Goal: Find specific page/section: Find specific page/section

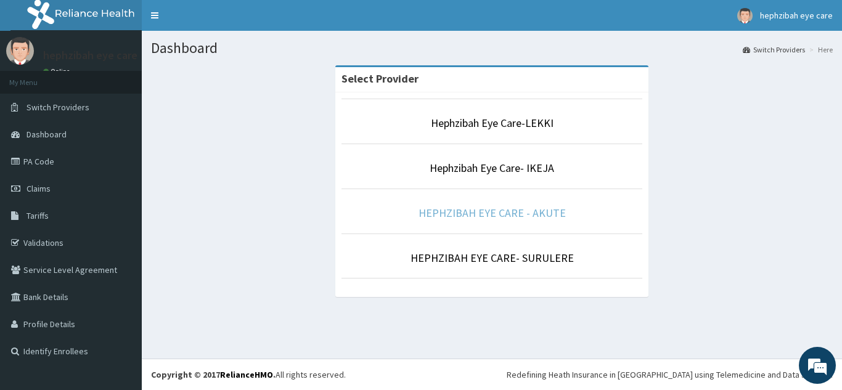
click at [473, 214] on link "HEPHZIBAH EYE CARE - AKUTE" at bounding box center [492, 213] width 147 height 14
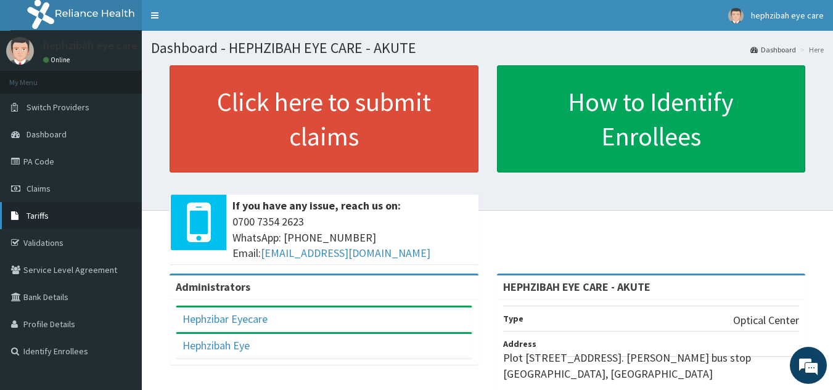
click at [41, 219] on span "Tariffs" at bounding box center [38, 215] width 22 height 11
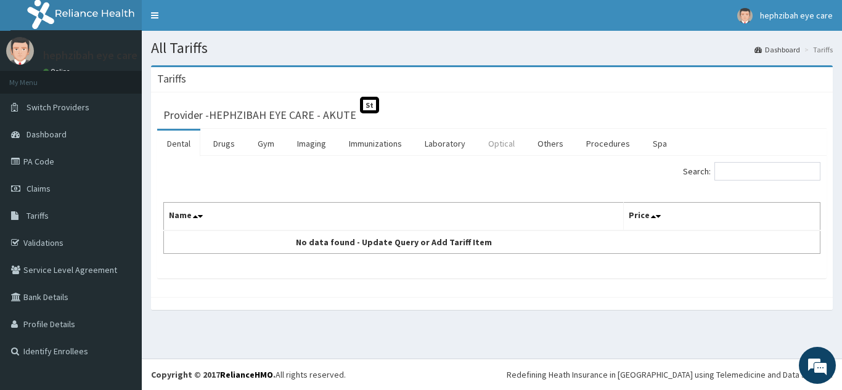
click at [504, 141] on link "Optical" at bounding box center [501, 144] width 46 height 26
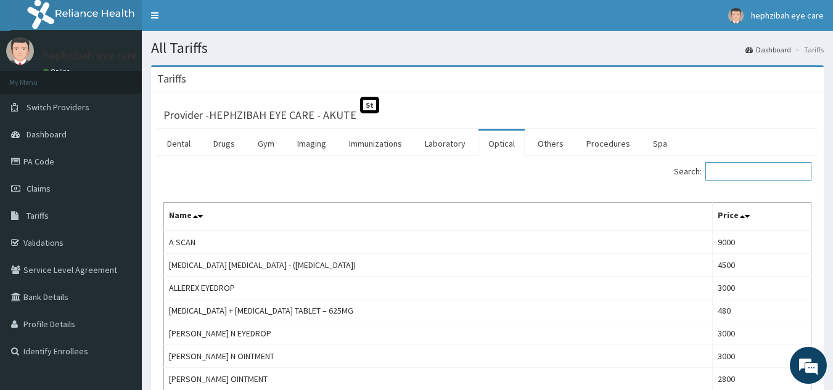
click at [729, 170] on input "Search:" at bounding box center [758, 171] width 106 height 18
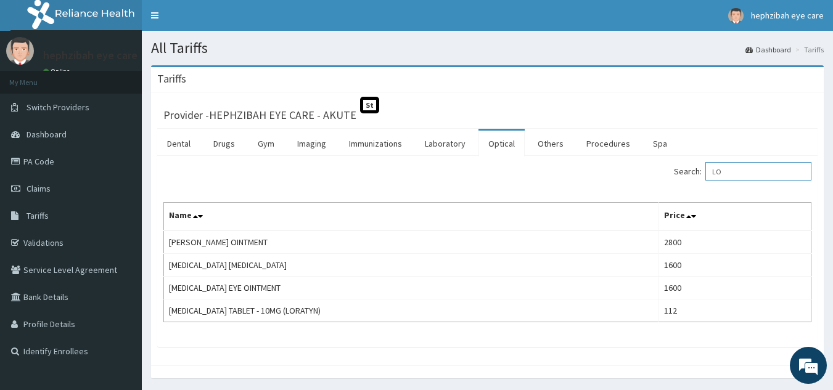
type input "L"
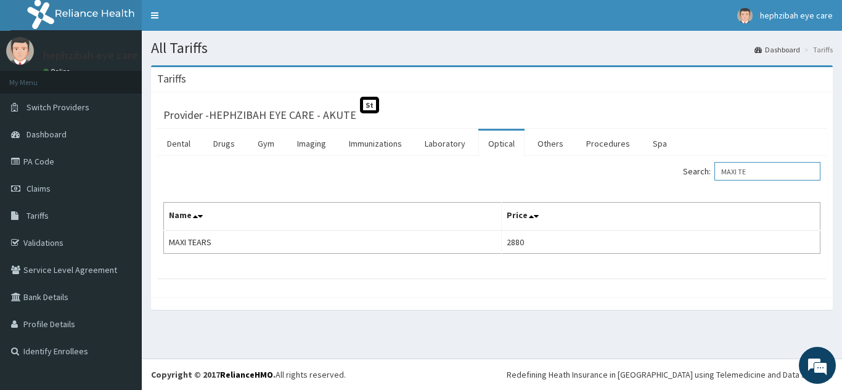
type input "MAXI TE"
